Goal: Use online tool/utility: Utilize a website feature to perform a specific function

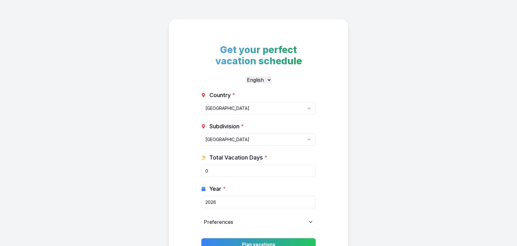
select select "CA"
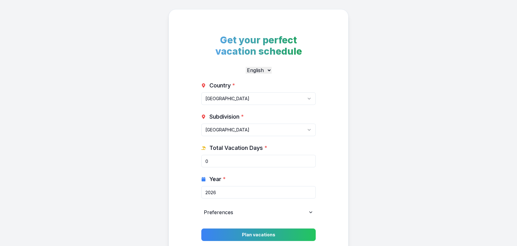
scroll to position [41, 0]
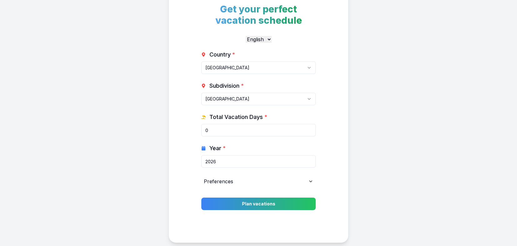
click at [234, 132] on input "0" at bounding box center [258, 130] width 114 height 12
click at [260, 164] on input "2026" at bounding box center [258, 161] width 114 height 12
click at [309, 163] on input "2025" at bounding box center [258, 161] width 114 height 12
type input "2026"
click at [309, 160] on input "2026" at bounding box center [258, 161] width 114 height 12
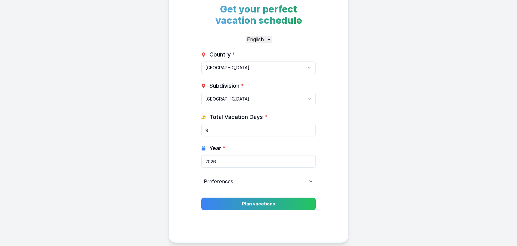
click at [308, 128] on input "8" at bounding box center [258, 130] width 114 height 12
click at [308, 128] on input "9" at bounding box center [258, 130] width 114 height 12
click at [308, 128] on input "10" at bounding box center [258, 130] width 114 height 12
click at [308, 128] on input "11" at bounding box center [258, 130] width 114 height 12
click at [308, 128] on input "12" at bounding box center [258, 130] width 114 height 12
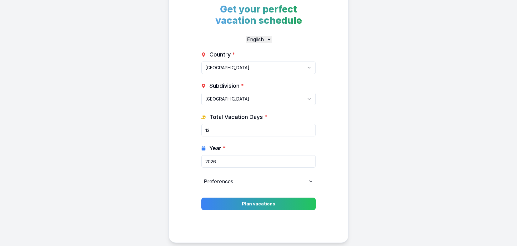
click at [308, 128] on input "13" at bounding box center [258, 130] width 114 height 12
click at [308, 128] on input "14" at bounding box center [258, 130] width 114 height 12
click at [308, 128] on input "15" at bounding box center [258, 130] width 114 height 12
click at [308, 128] on input "16" at bounding box center [258, 130] width 114 height 12
click at [308, 128] on input "17" at bounding box center [258, 130] width 114 height 12
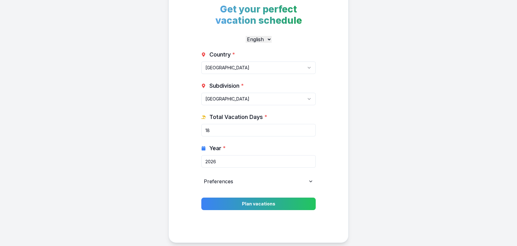
click at [308, 128] on input "18" at bounding box center [258, 130] width 114 height 12
click at [308, 128] on input "19" at bounding box center [258, 130] width 114 height 12
type input "20"
click at [308, 128] on input "20" at bounding box center [258, 130] width 114 height 12
click at [270, 183] on div "Preferences" at bounding box center [258, 181] width 114 height 12
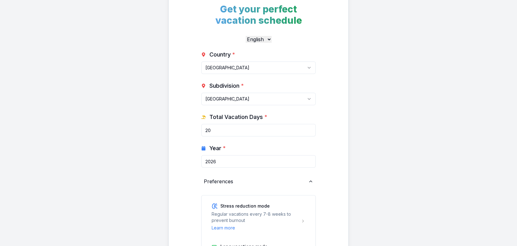
click at [369, 163] on div "Get your perfect vacation schedule English Deutsch Country * [GEOGRAPHIC_DATA] …" at bounding box center [258, 185] width 517 height 452
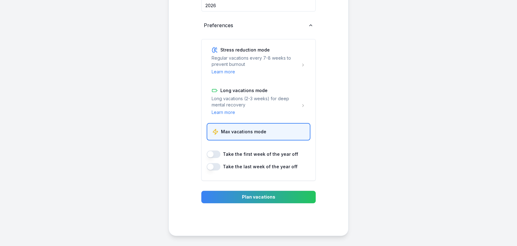
scroll to position [166, 0]
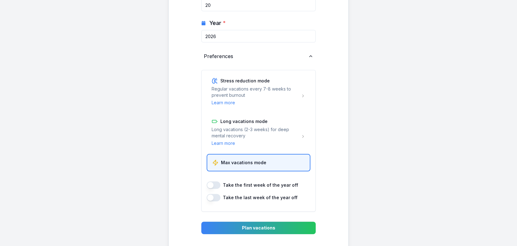
click at [354, 166] on div "Get your perfect vacation schedule English Deutsch Country * [GEOGRAPHIC_DATA] …" at bounding box center [258, 60] width 517 height 452
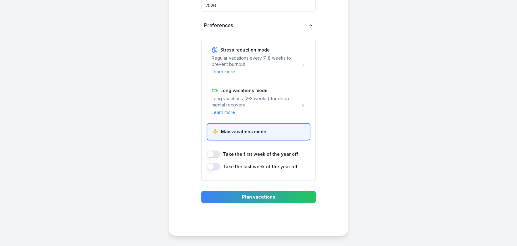
scroll to position [197, 0]
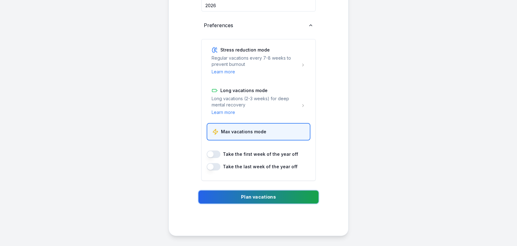
click at [298, 196] on button "Plan vacations" at bounding box center [258, 197] width 120 height 13
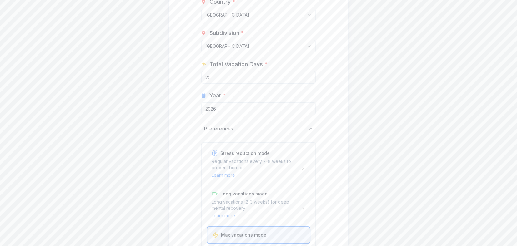
scroll to position [94, 0]
drag, startPoint x: 239, startPoint y: 107, endPoint x: 142, endPoint y: 111, distance: 96.3
type input "2025"
click at [309, 109] on input "2025" at bounding box center [258, 108] width 114 height 12
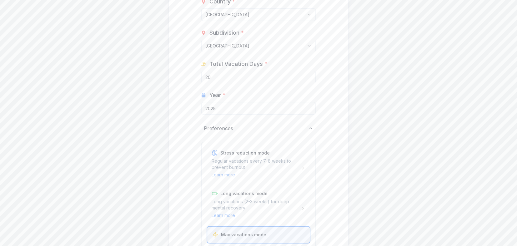
click at [228, 78] on input "20" at bounding box center [258, 77] width 114 height 12
drag, startPoint x: 216, startPoint y: 79, endPoint x: 107, endPoint y: 54, distance: 111.9
type input "5"
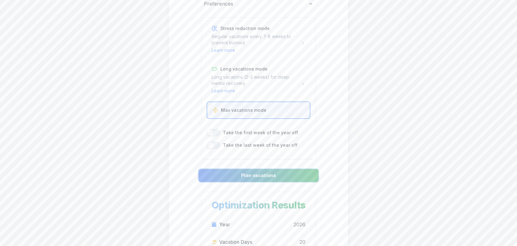
click at [273, 175] on button "Plan vacations" at bounding box center [258, 175] width 120 height 13
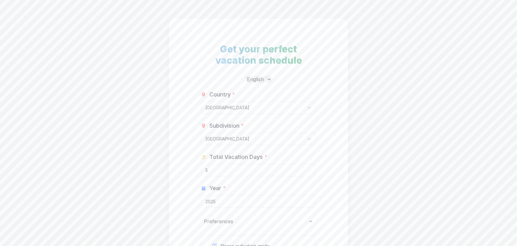
scroll to position [0, 0]
